Goal: Task Accomplishment & Management: Use online tool/utility

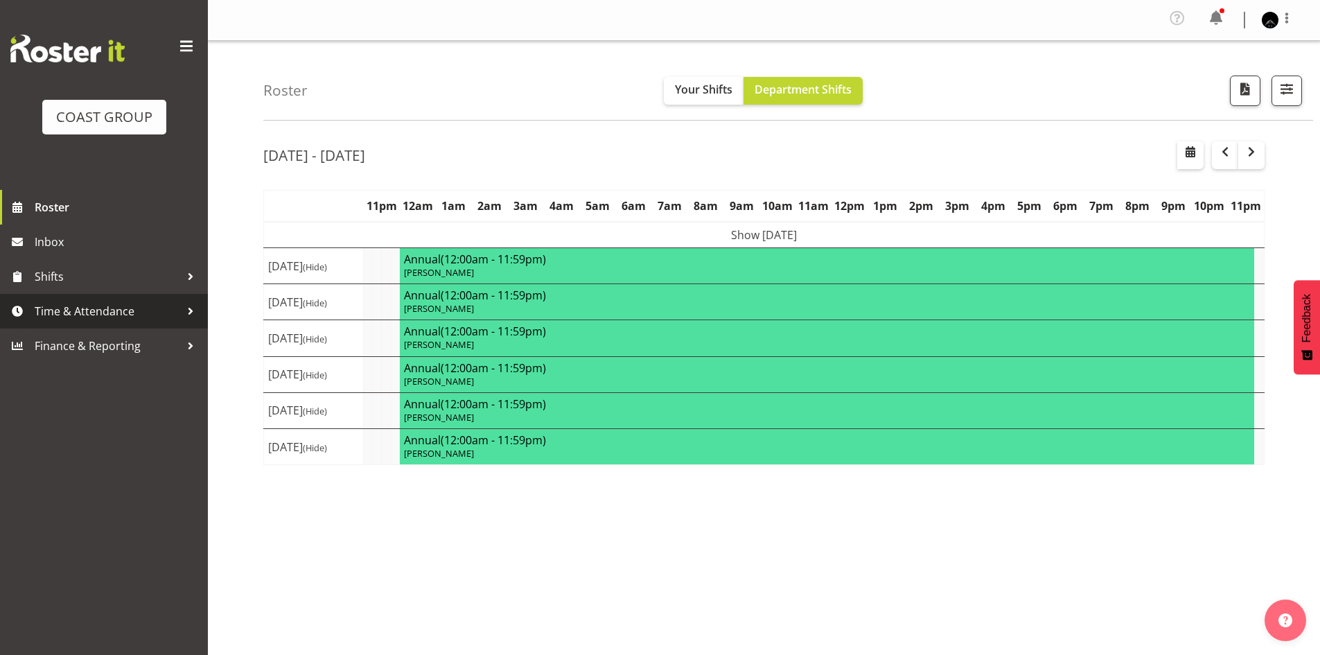
click at [106, 318] on span "Time & Attendance" at bounding box center [107, 311] width 145 height 21
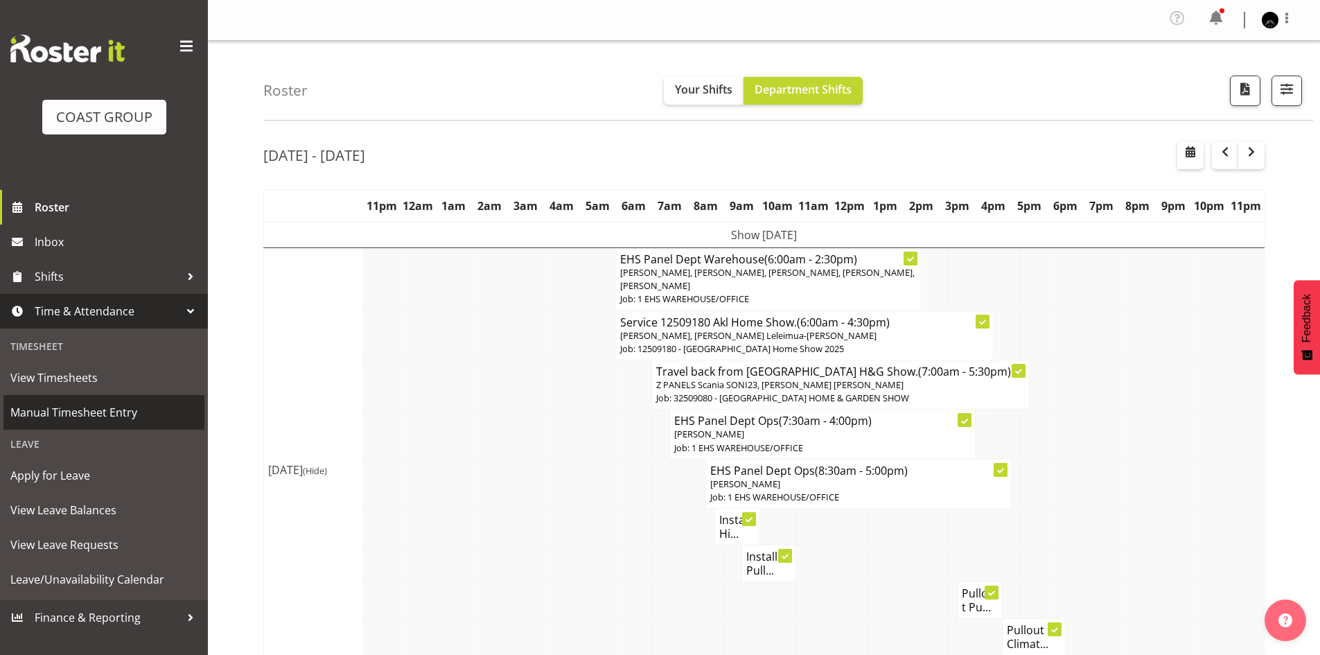
click at [118, 411] on span "Manual Timesheet Entry" at bounding box center [103, 412] width 187 height 21
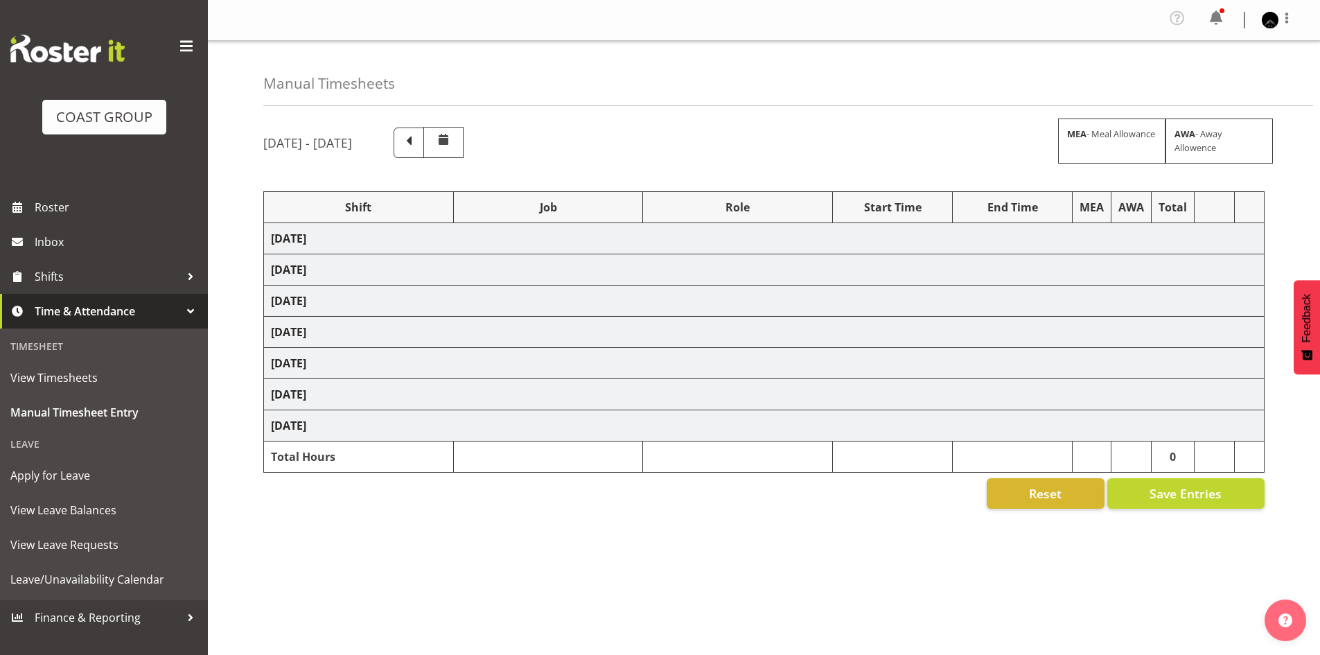
select select "80882"
select select "9932"
select select "80882"
select select "9932"
select select "78457"
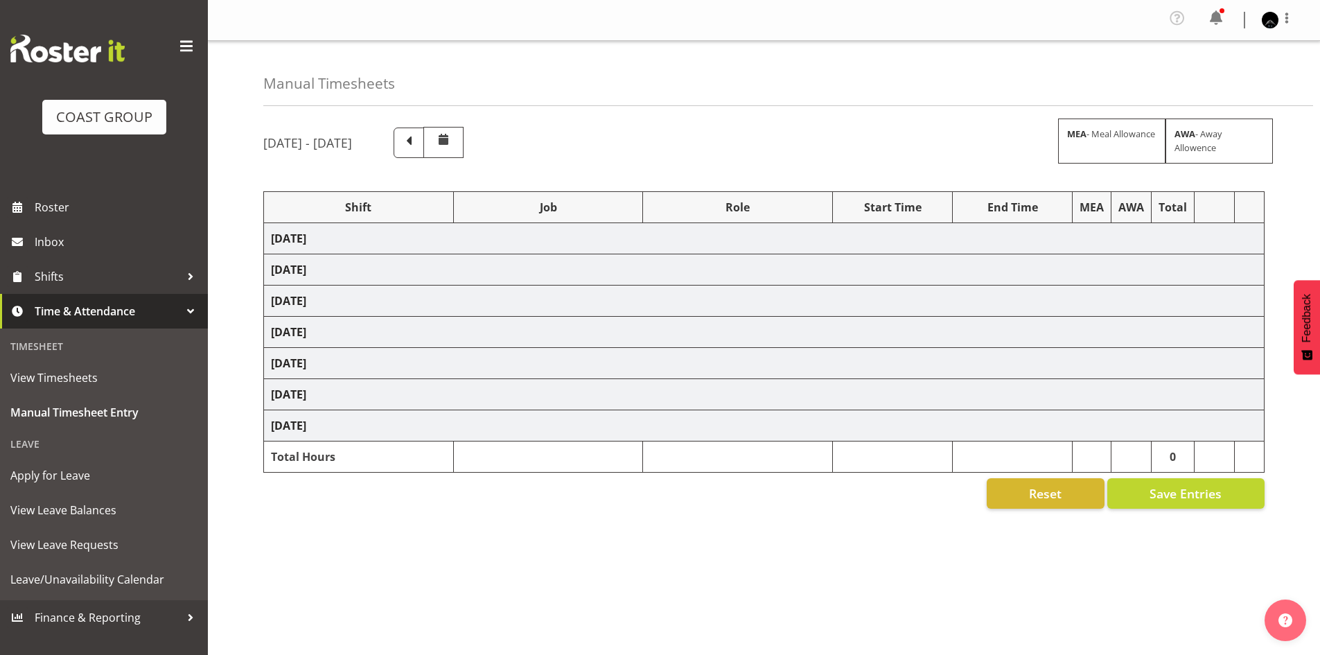
select select "9630"
select select "80882"
select select "9932"
select select "80882"
select select "9932"
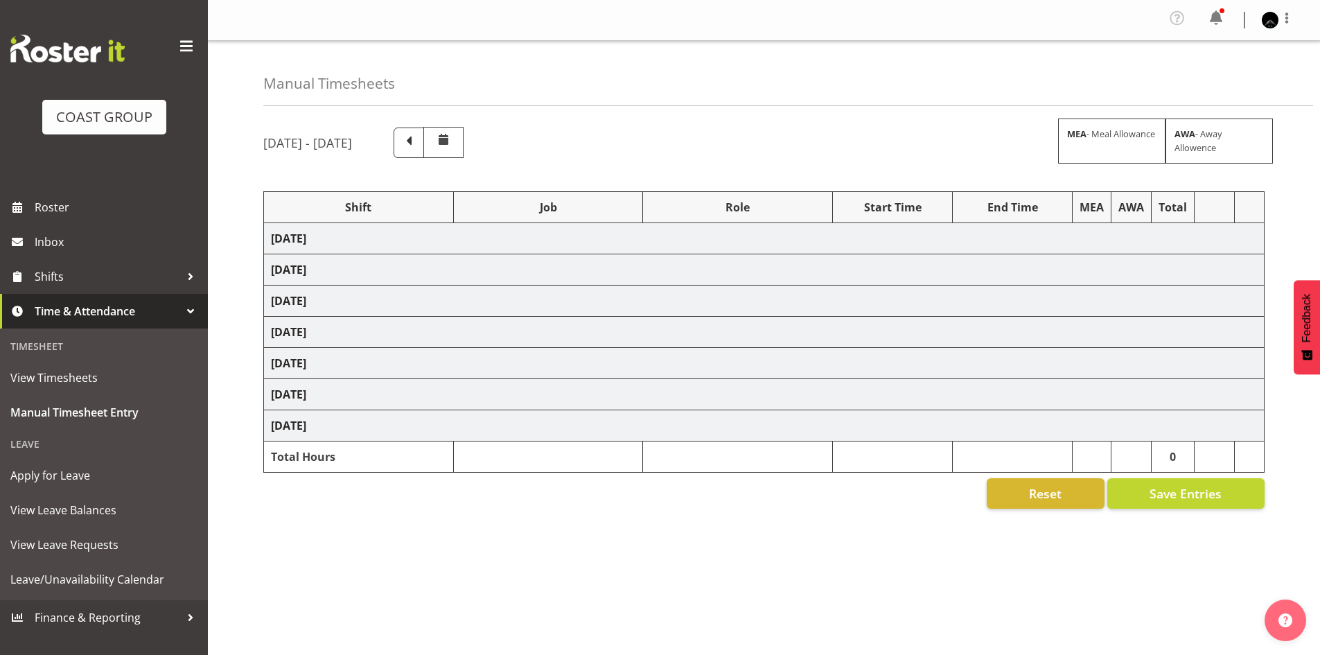
select select "80882"
select select "9932"
select select "80882"
select select "9932"
select select "17"
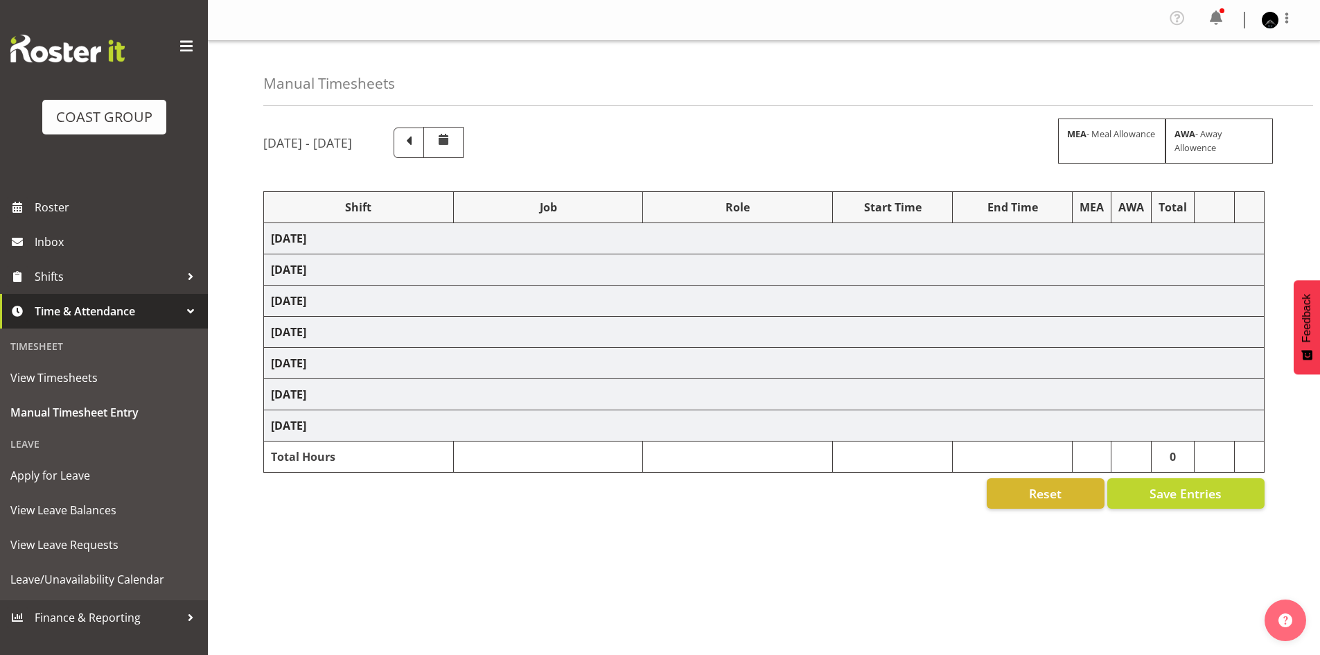
select select "30"
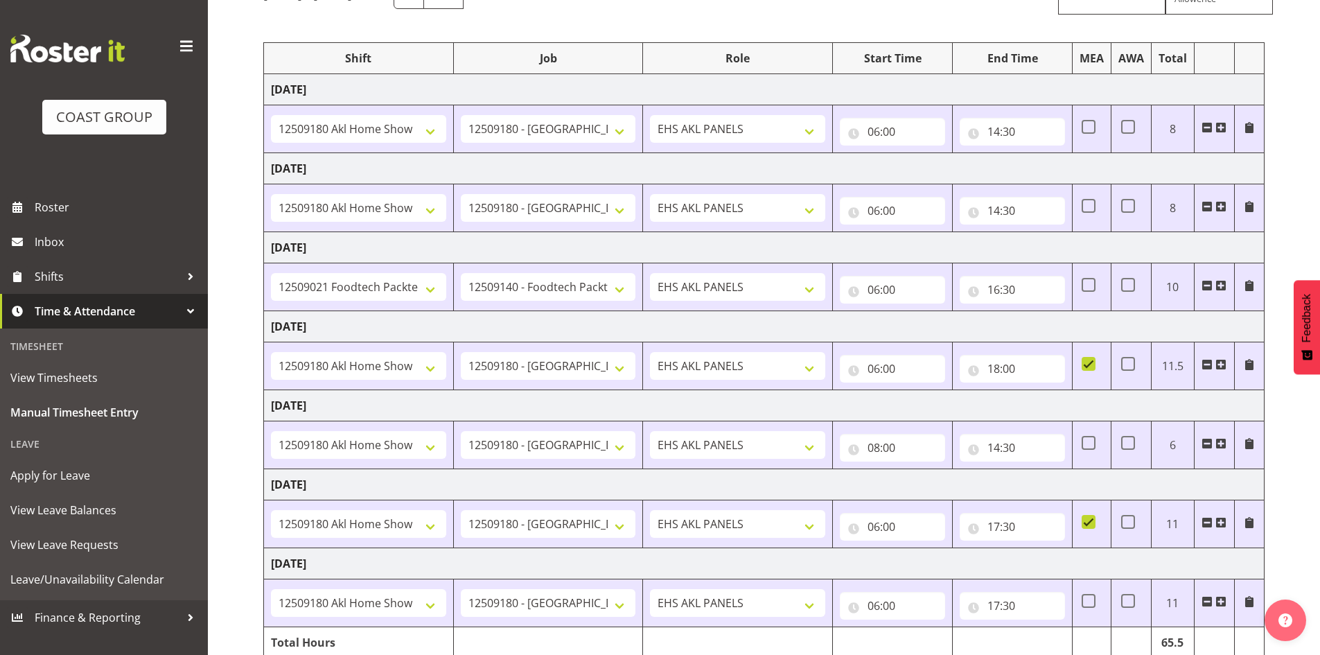
scroll to position [209, 0]
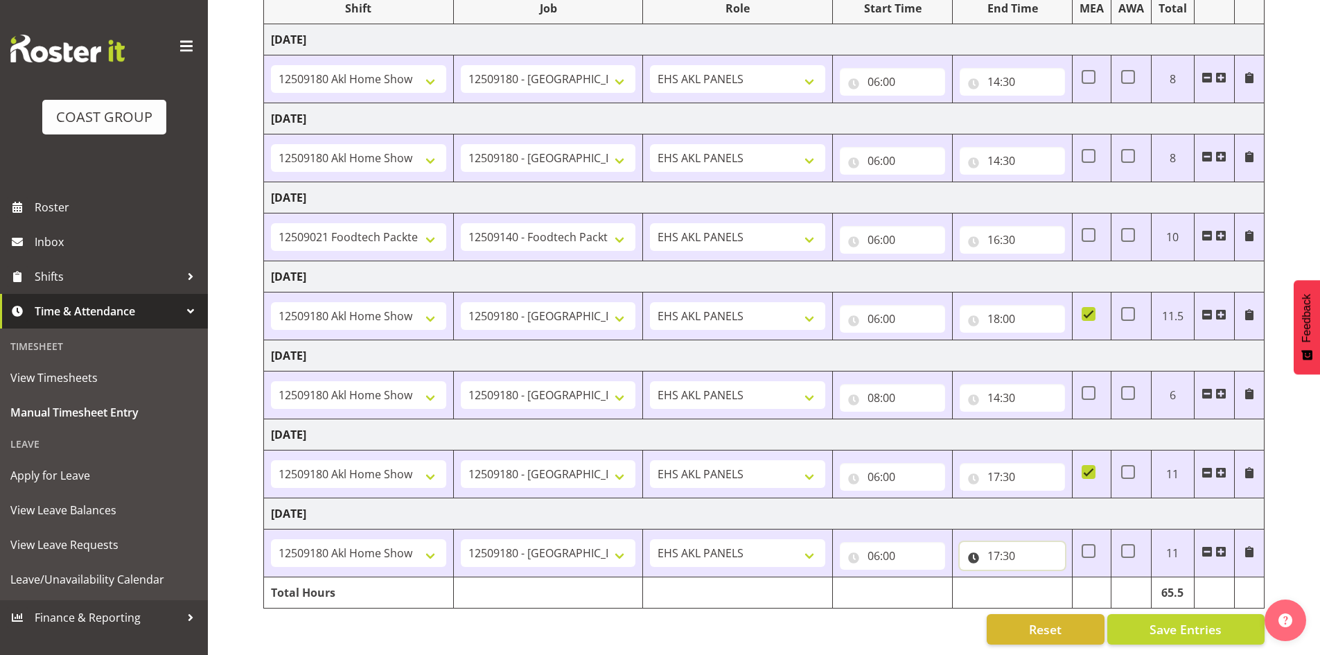
click at [991, 549] on input "17:30" at bounding box center [1011, 556] width 105 height 28
click at [1051, 587] on select "00 01 02 03 04 05 06 07 08 09 10 11 12 13 14 15 16 17 18 19 20 21 22 23" at bounding box center [1053, 592] width 31 height 28
select select "19"
click at [1038, 578] on select "00 01 02 03 04 05 06 07 08 09 10 11 12 13 14 15 16 17 18 19 20 21 22 23" at bounding box center [1053, 592] width 31 height 28
type input "19:30"
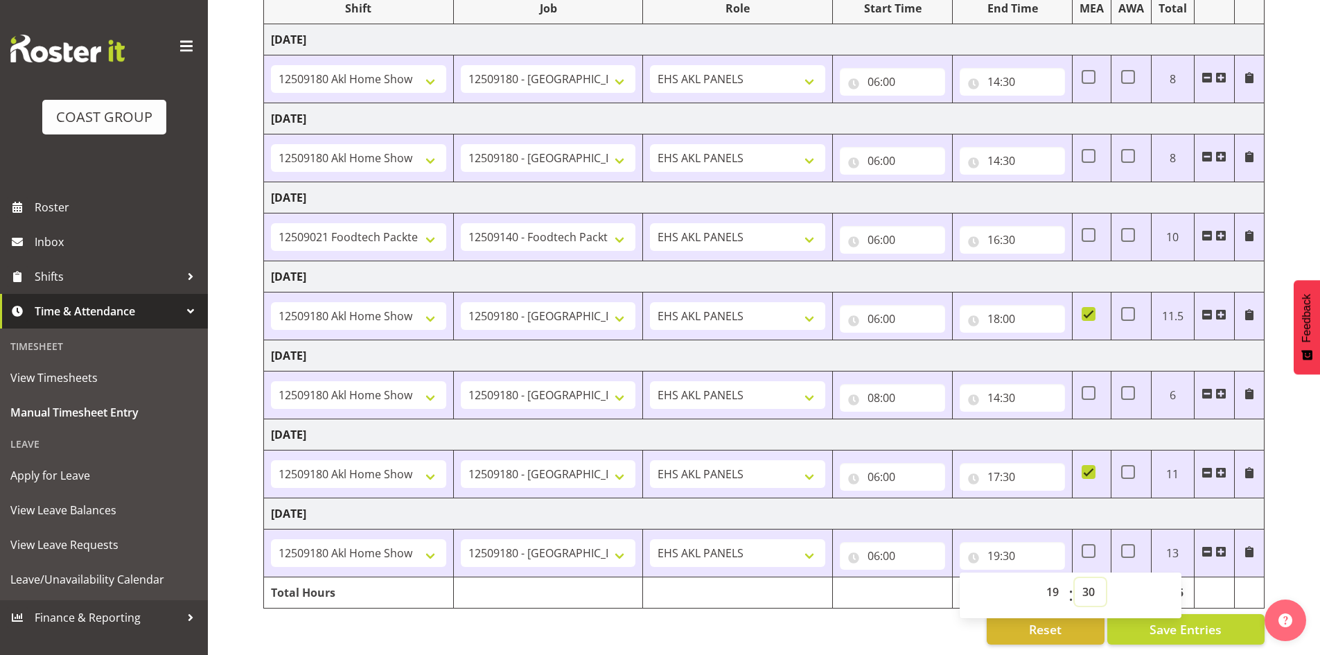
click at [1090, 585] on select "00 01 02 03 04 05 06 07 08 09 10 11 12 13 14 15 16 17 18 19 20 21 22 23 24 25 2…" at bounding box center [1089, 592] width 31 height 28
drag, startPoint x: 1090, startPoint y: 594, endPoint x: 1034, endPoint y: 650, distance: 78.9
drag, startPoint x: 1034, startPoint y: 650, endPoint x: 633, endPoint y: 631, distance: 401.5
click at [629, 631] on div "Reset Save Entries" at bounding box center [763, 629] width 1001 height 30
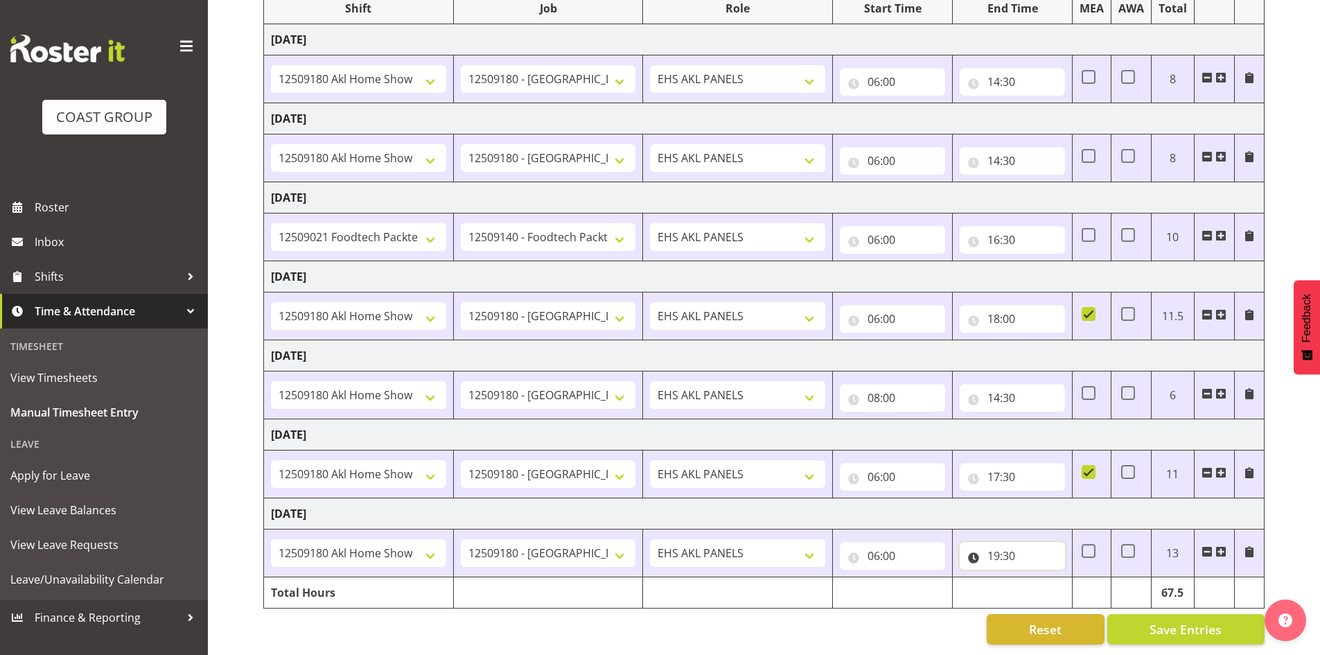
click at [1013, 546] on input "19:30" at bounding box center [1011, 556] width 105 height 28
click at [1089, 584] on select "00 01 02 03 04 05 06 07 08 09 10 11 12 13 14 15 16 17 18 19 20 21 22 23 24 25 2…" at bounding box center [1089, 592] width 31 height 28
select select "0"
click at [1074, 578] on select "00 01 02 03 04 05 06 07 08 09 10 11 12 13 14 15 16 17 18 19 20 21 22 23 24 25 2…" at bounding box center [1089, 592] width 31 height 28
type input "19:00"
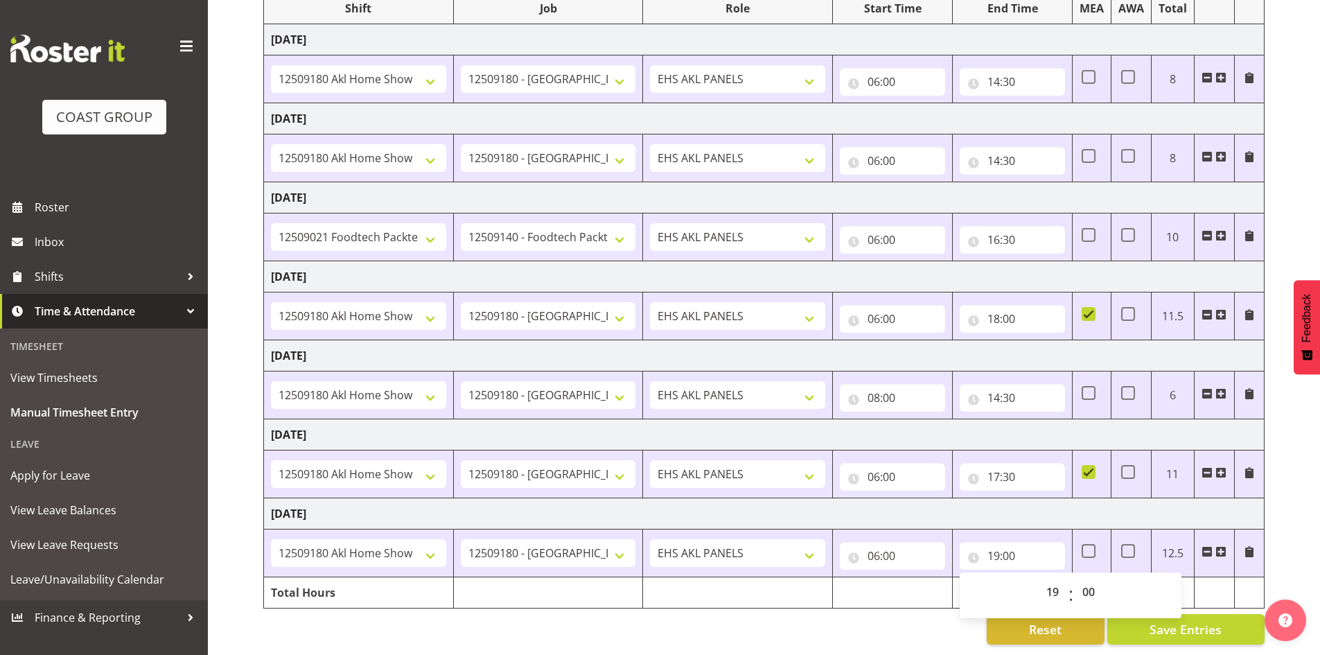
click at [1316, 457] on div "[DATE] - [DATE] MEA - Meal Allowance AWA - Away Allowence Shift Job Role Start …" at bounding box center [791, 286] width 1056 height 737
click at [1202, 620] on span "Save Entries" at bounding box center [1185, 629] width 72 height 18
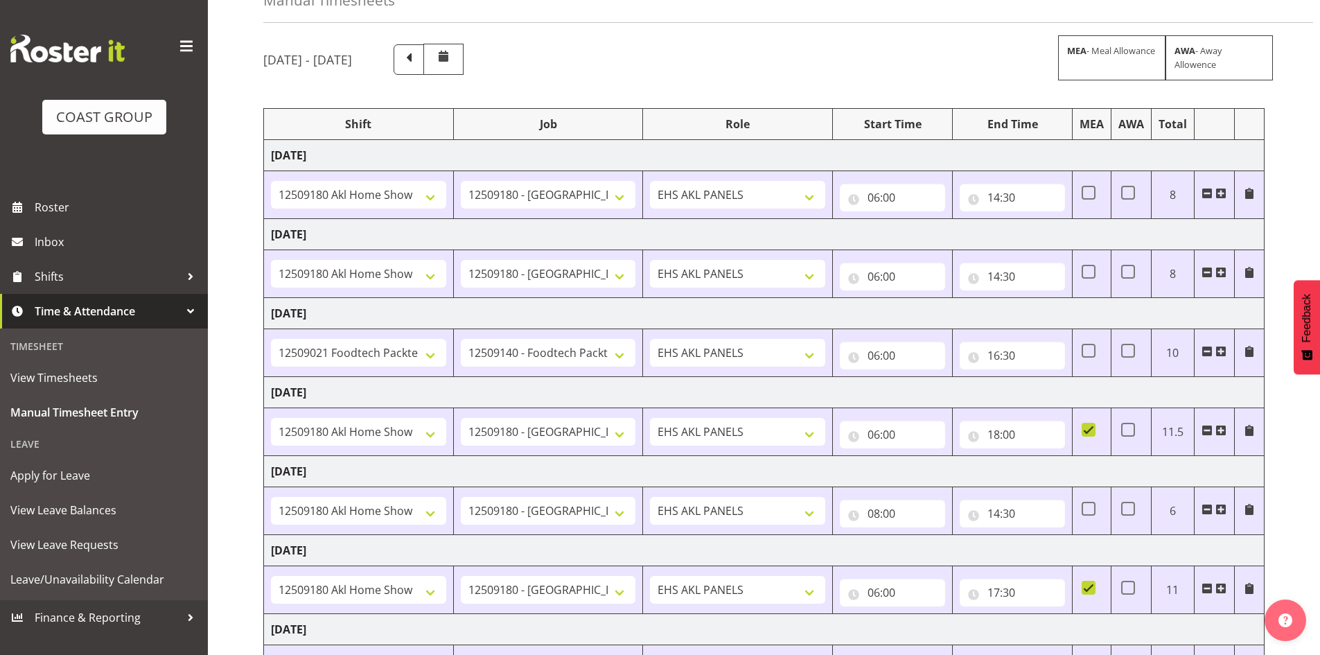
scroll to position [0, 0]
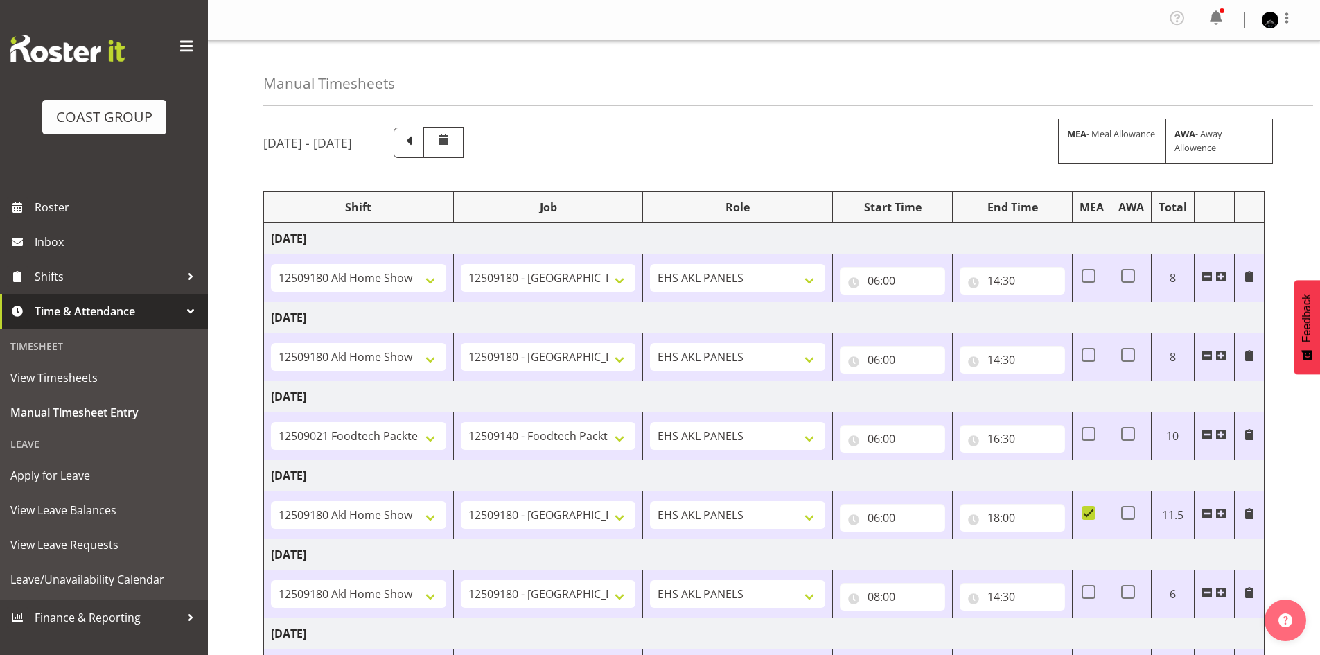
drag, startPoint x: 1027, startPoint y: 418, endPoint x: 1023, endPoint y: 425, distance: 8.1
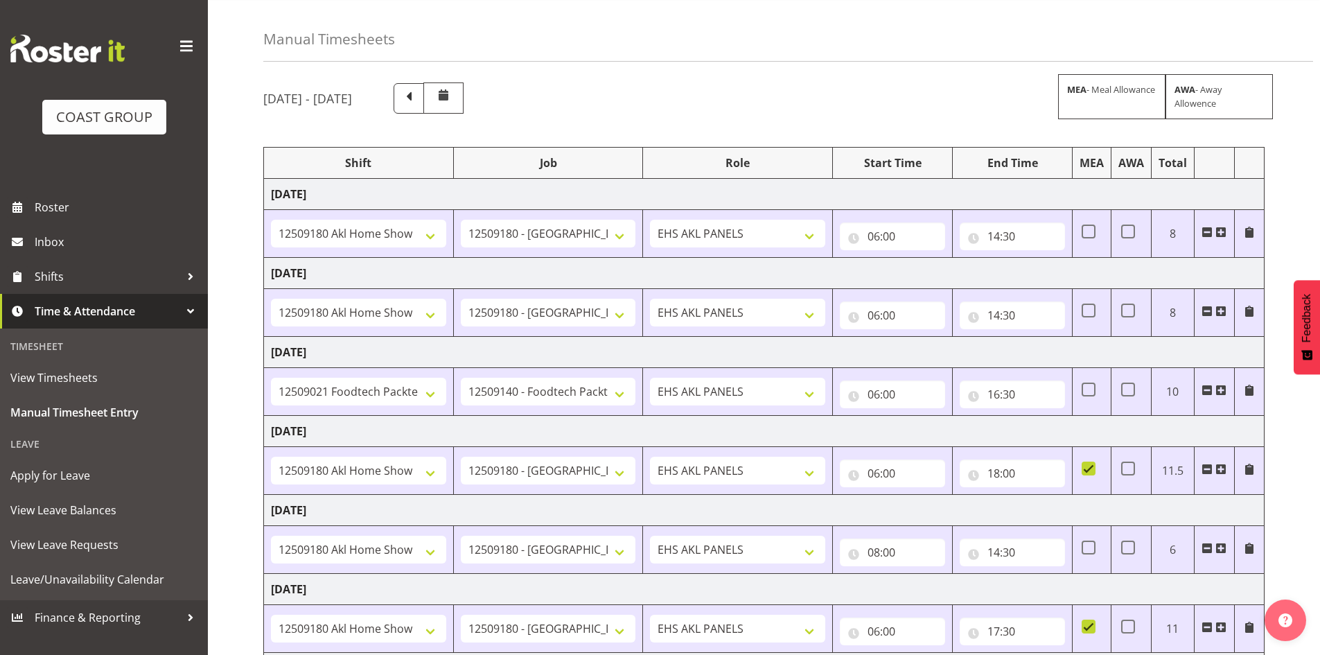
scroll to position [209, 0]
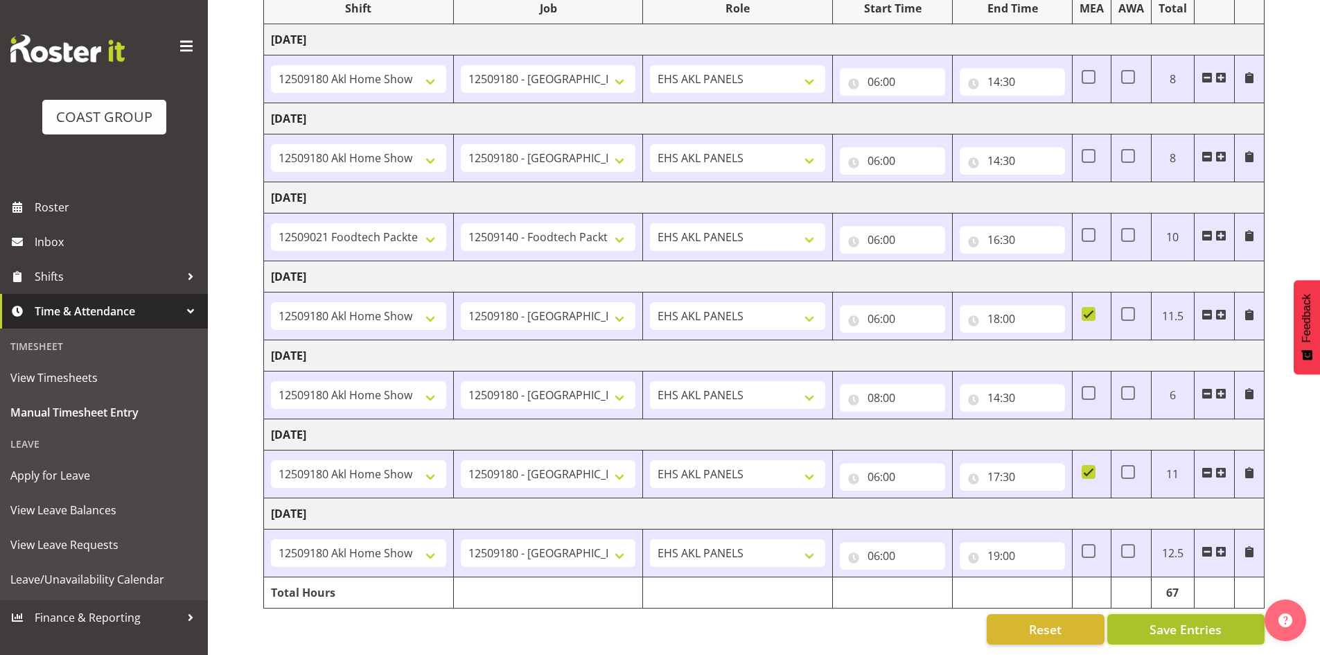
click at [1178, 620] on span "Save Entries" at bounding box center [1185, 629] width 72 height 18
